Goal: Task Accomplishment & Management: Manage account settings

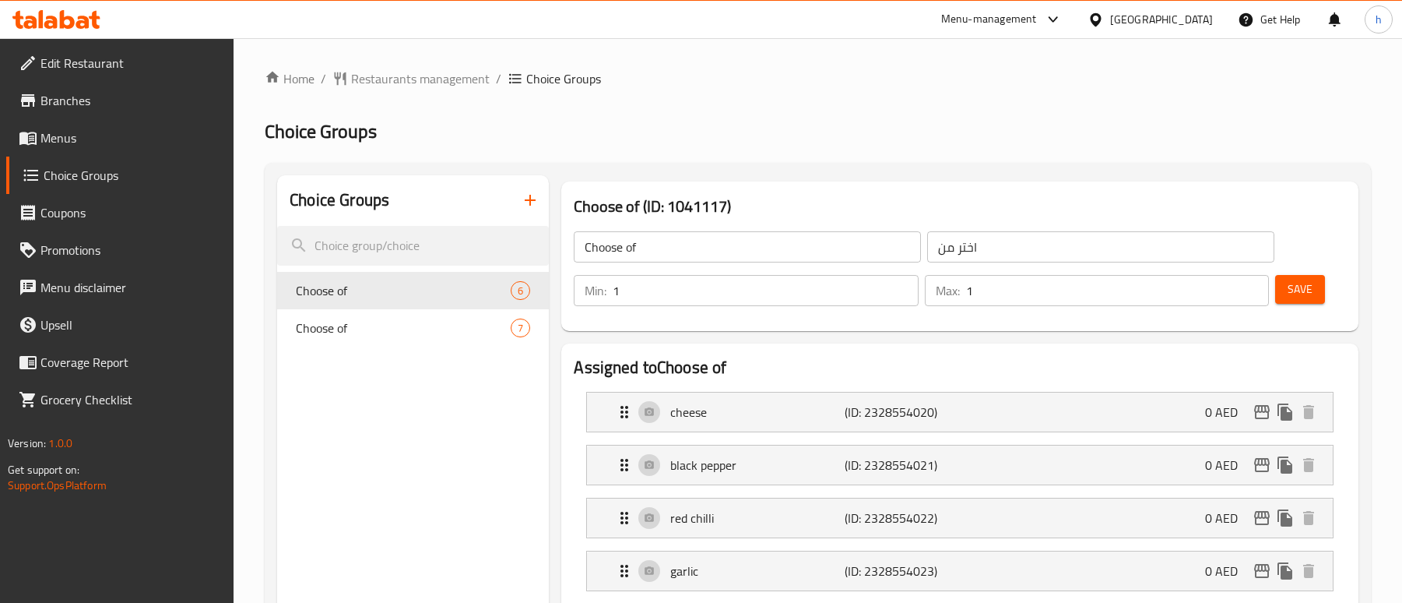
scroll to position [623, 0]
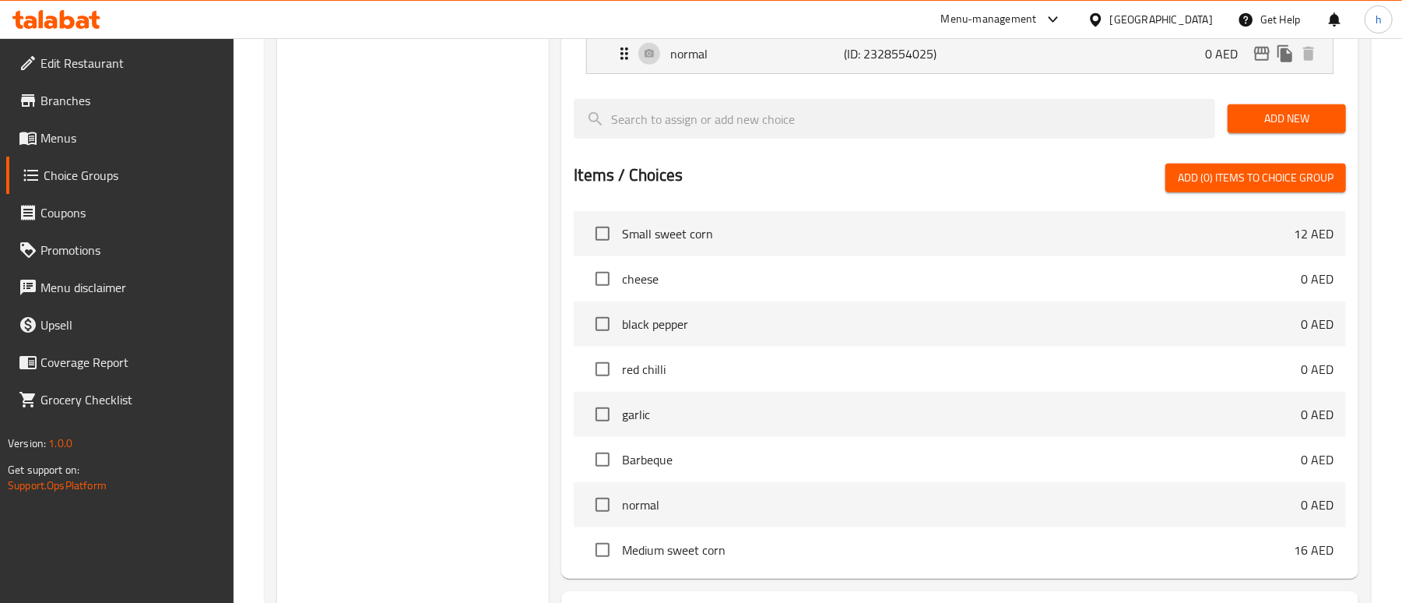
click at [1018, 23] on div "Menu-management" at bounding box center [989, 19] width 96 height 19
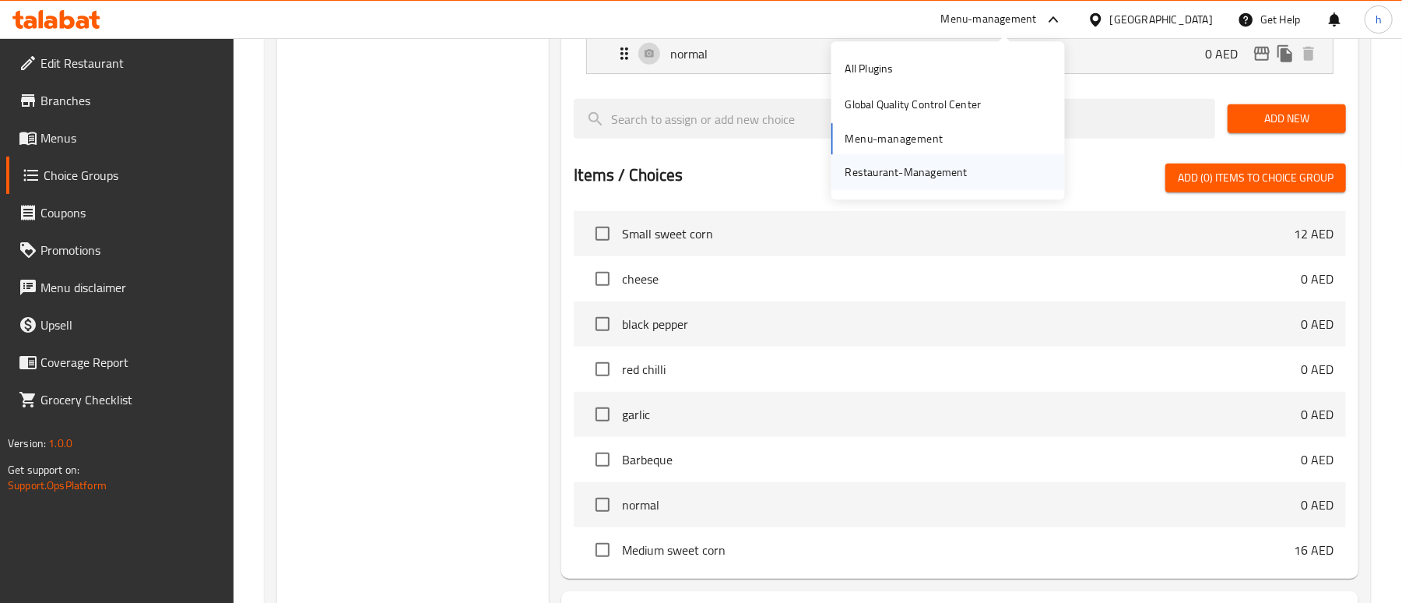
click at [981, 157] on div "Restaurant-Management" at bounding box center [948, 172] width 234 height 36
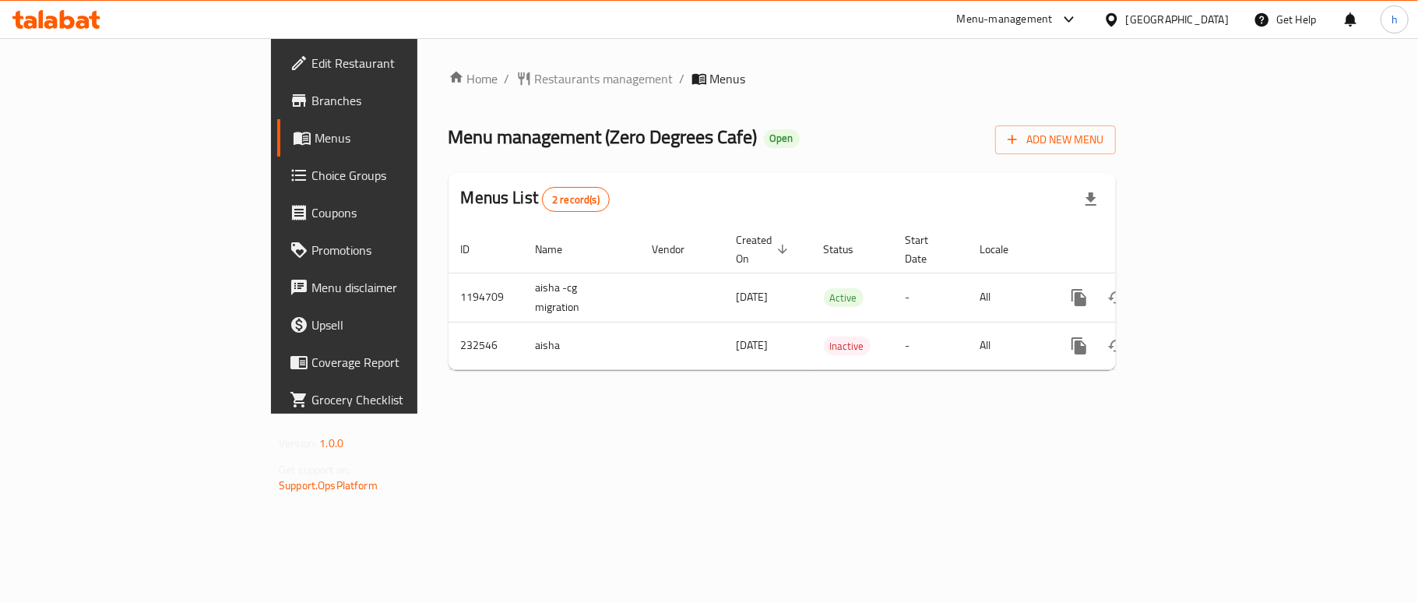
click at [972, 17] on div "Menu-management" at bounding box center [1005, 19] width 96 height 19
click at [916, 176] on div "Restaurant-Management" at bounding box center [922, 171] width 122 height 17
